Goal: Task Accomplishment & Management: Use online tool/utility

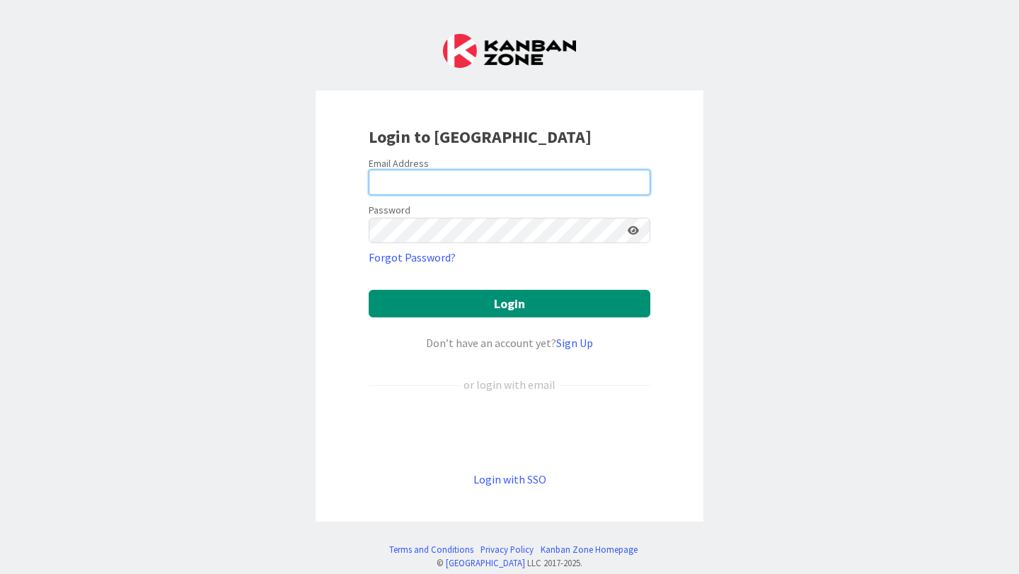
click at [482, 172] on input "email" at bounding box center [510, 182] width 282 height 25
type input "[PERSON_NAME][EMAIL_ADDRESS][PERSON_NAME][DOMAIN_NAME]"
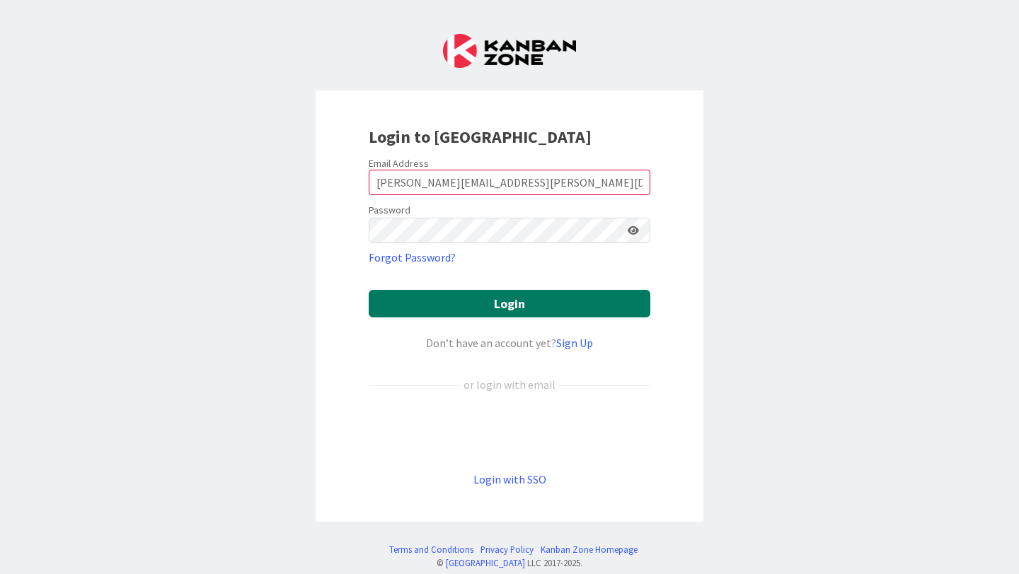
click at [466, 301] on button "Login" at bounding box center [510, 304] width 282 height 28
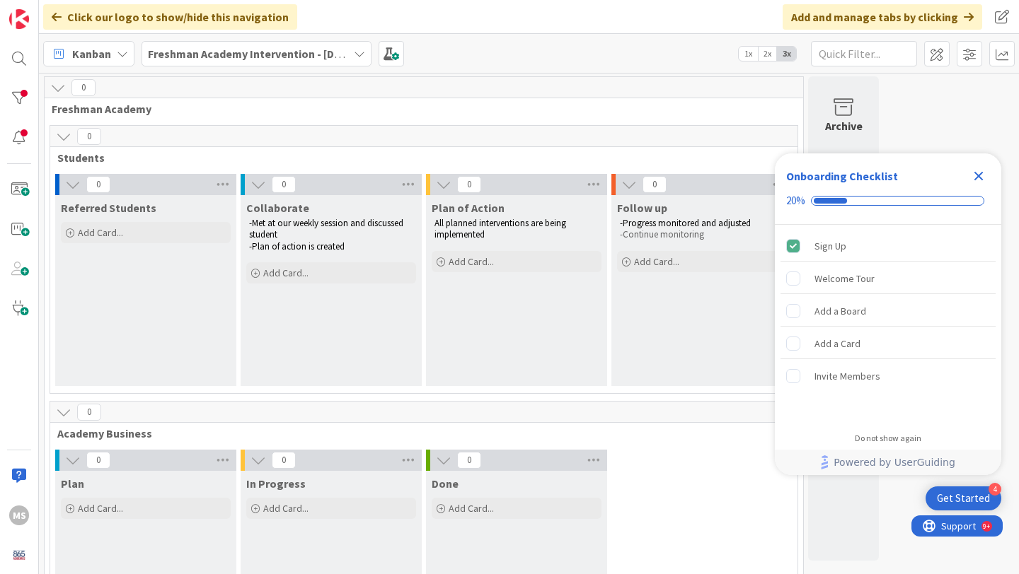
click at [977, 179] on icon "Close Checklist" at bounding box center [978, 176] width 17 height 17
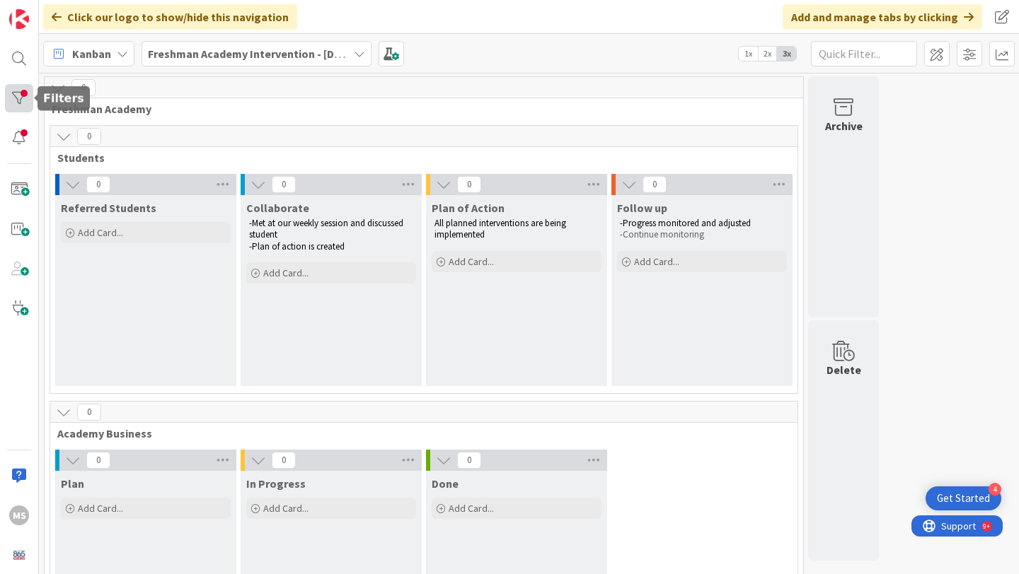
click at [16, 96] on div at bounding box center [19, 98] width 28 height 28
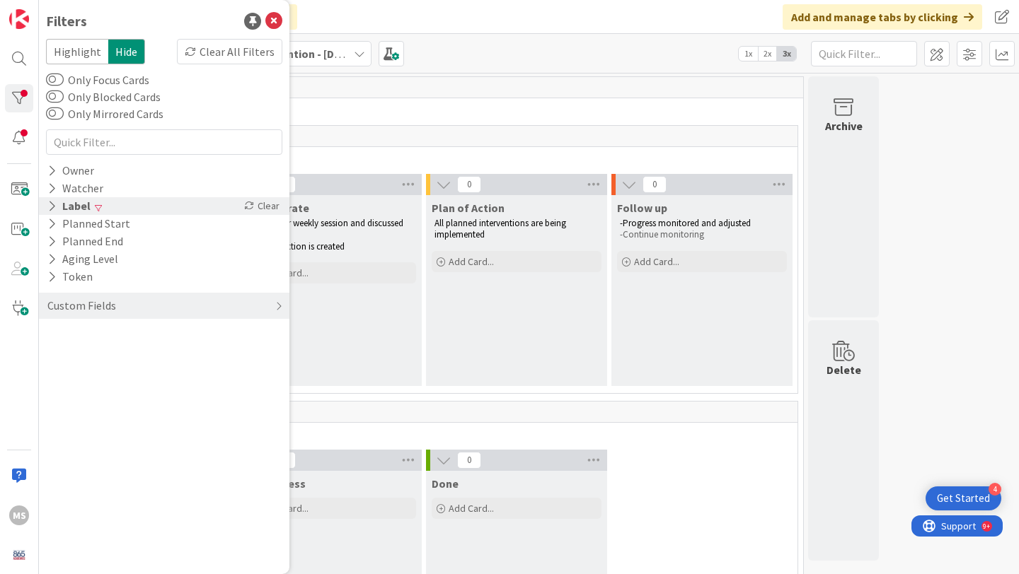
click at [55, 211] on icon at bounding box center [51, 206] width 9 height 12
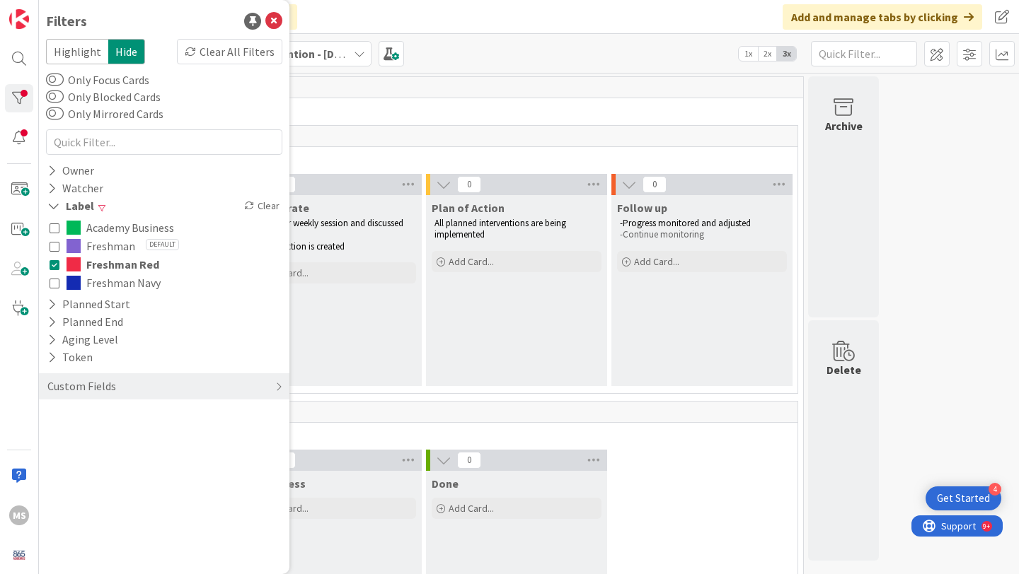
click at [57, 248] on icon at bounding box center [55, 246] width 10 height 10
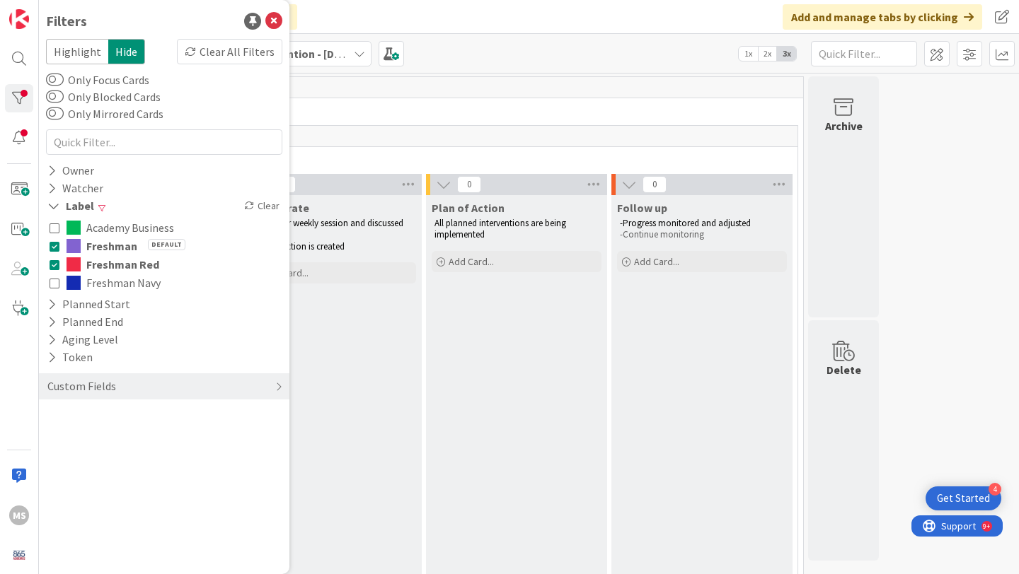
click at [359, 154] on span "Students" at bounding box center [418, 158] width 722 height 14
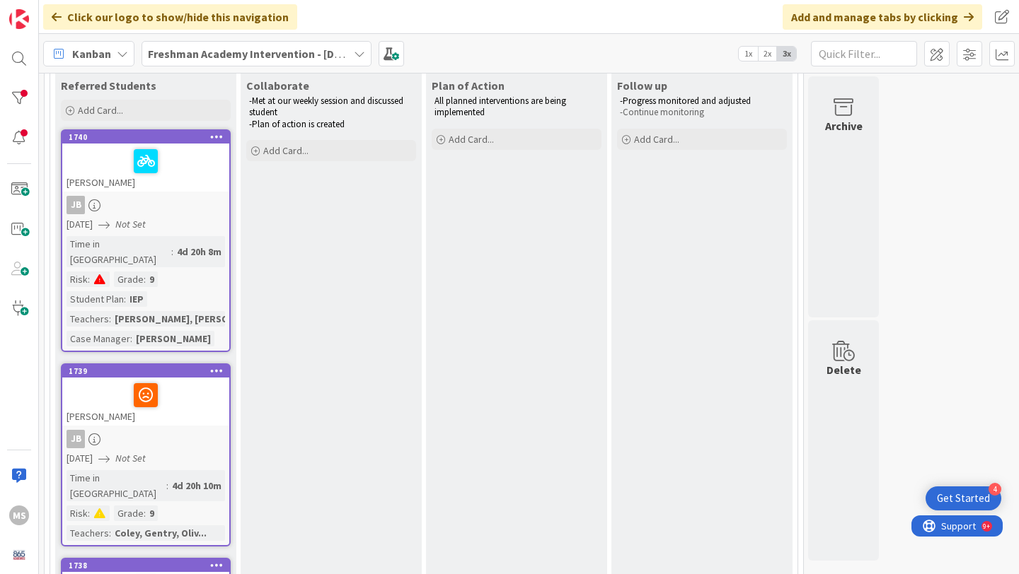
scroll to position [124, 0]
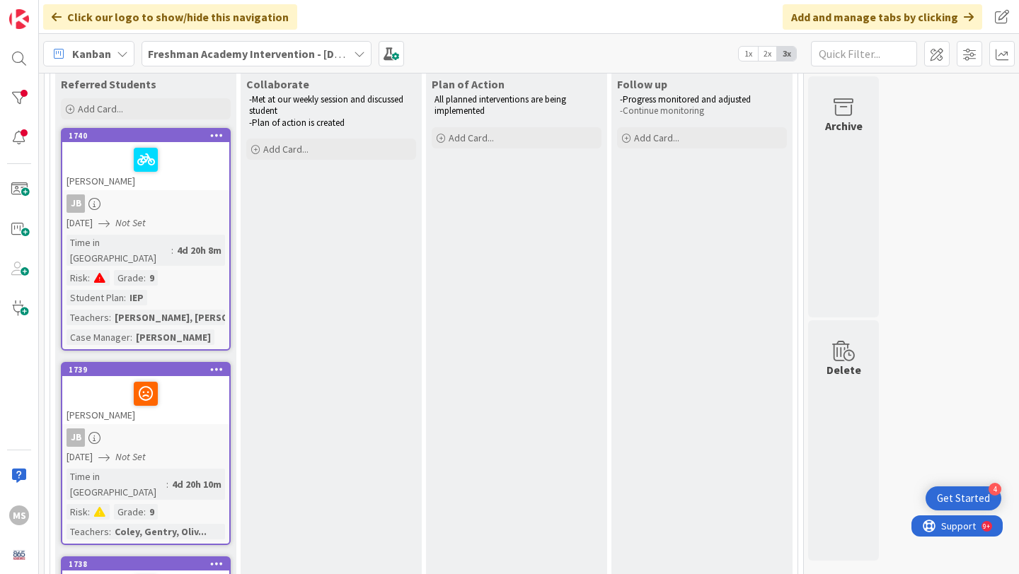
click at [171, 524] on div "Coley, Gentry, Oliv..." at bounding box center [160, 532] width 99 height 16
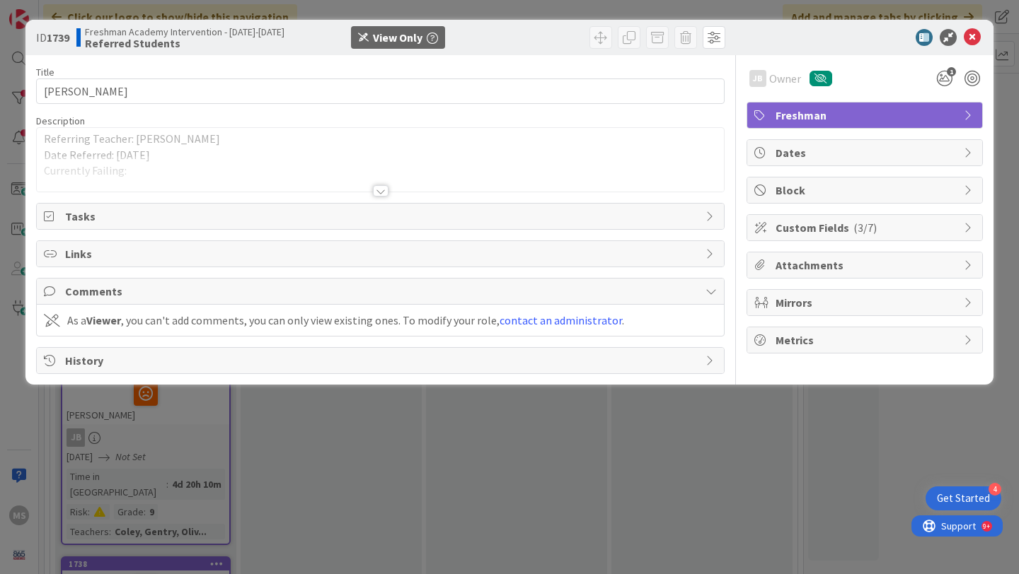
click at [386, 192] on div at bounding box center [381, 190] width 16 height 11
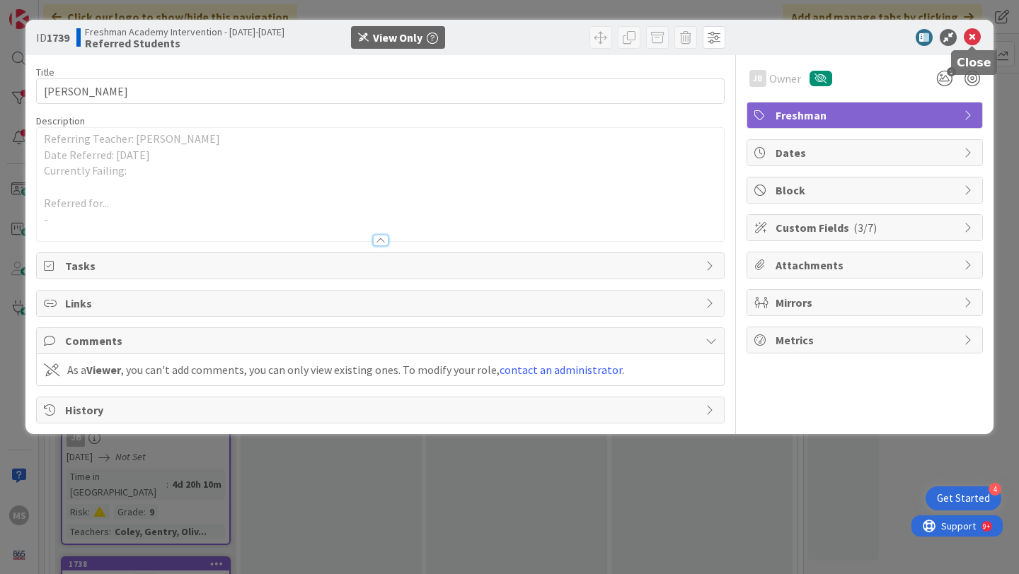
click at [969, 35] on icon at bounding box center [972, 37] width 17 height 17
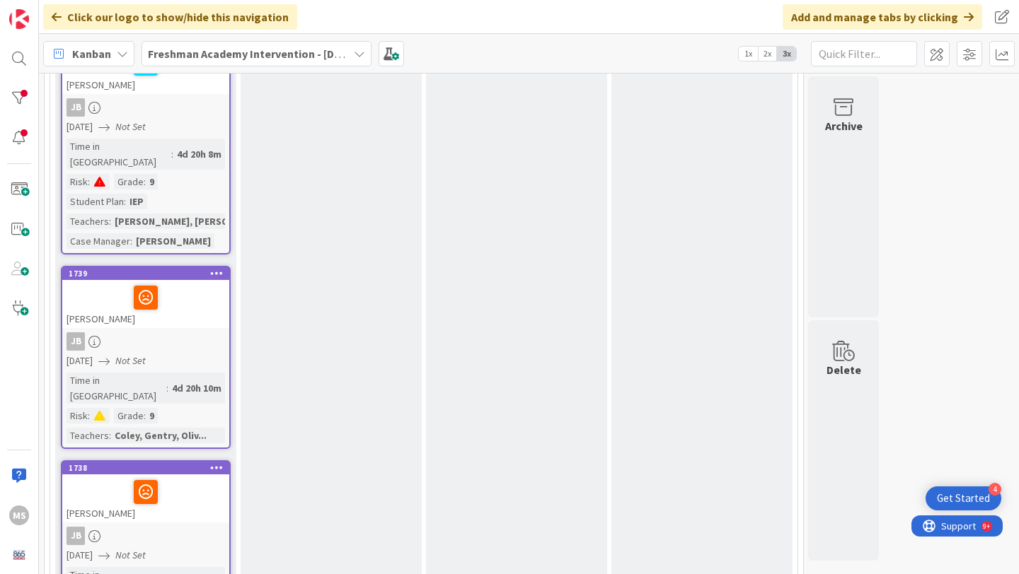
scroll to position [237, 0]
